Goal: Information Seeking & Learning: Learn about a topic

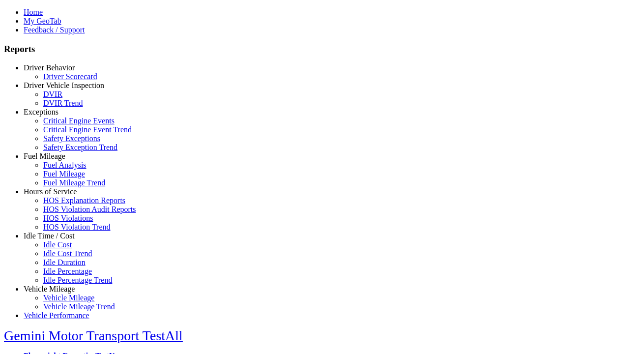
click at [57, 160] on link "Fuel Mileage" at bounding box center [45, 156] width 42 height 8
click at [64, 178] on link "Fuel Mileage" at bounding box center [64, 174] width 42 height 8
select select
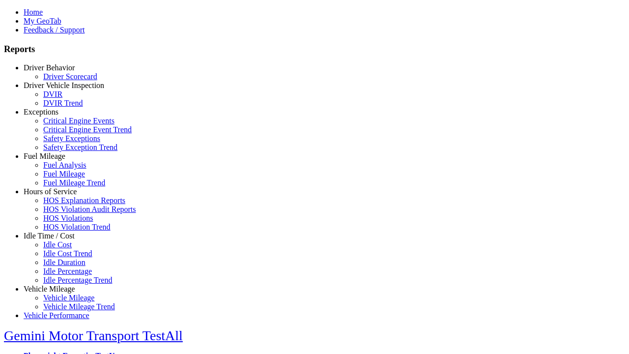
select select
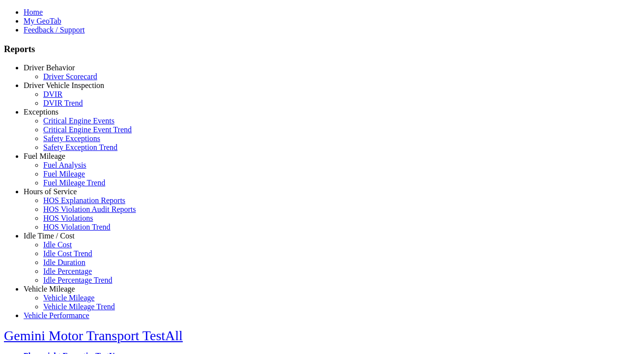
select select
